Goal: Navigation & Orientation: Find specific page/section

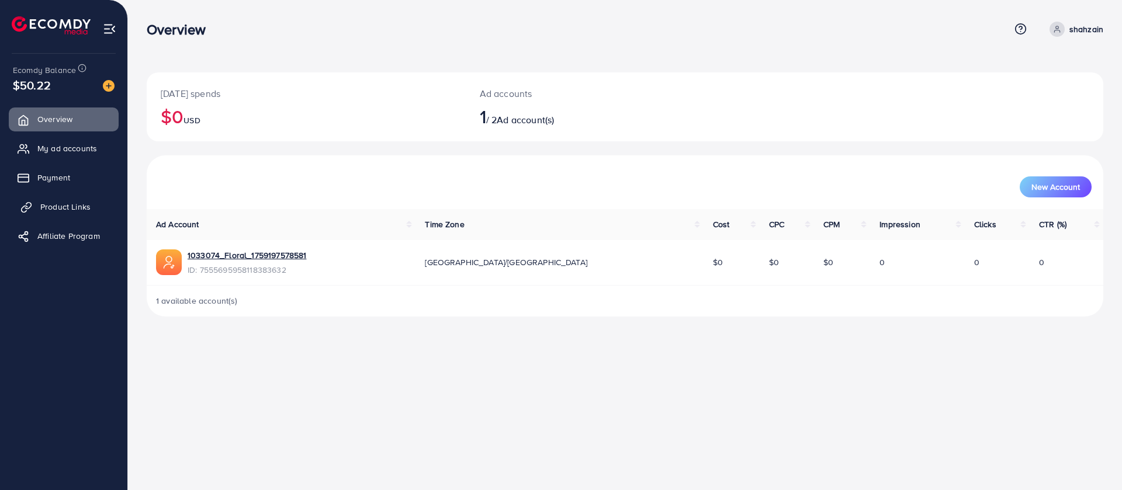
click at [87, 210] on span "Product Links" at bounding box center [65, 207] width 50 height 12
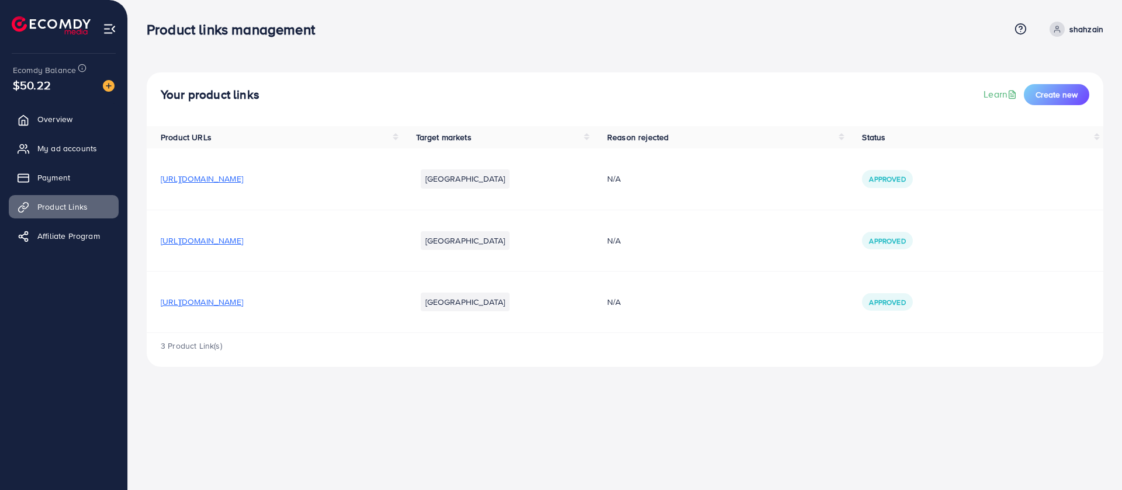
click at [243, 244] on span "[URL][DOMAIN_NAME]" at bounding box center [202, 241] width 82 height 12
click at [243, 303] on span "[URL][DOMAIN_NAME]" at bounding box center [202, 302] width 82 height 12
click at [57, 150] on span "My ad accounts" at bounding box center [70, 149] width 60 height 12
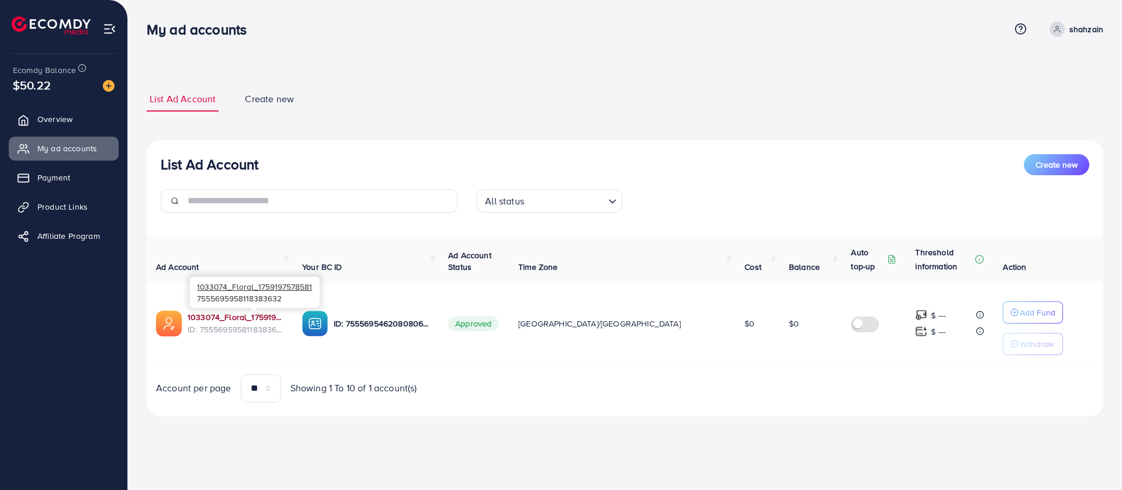
click at [239, 321] on link "1033074_Floral_1759197578581" at bounding box center [236, 317] width 96 height 12
